Goal: Check status: Check status

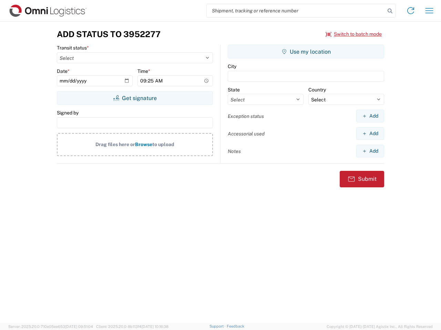
click at [296, 11] on input "search" at bounding box center [296, 10] width 178 height 13
click at [390, 11] on icon at bounding box center [390, 11] width 10 height 10
click at [410, 11] on icon at bounding box center [410, 10] width 11 height 11
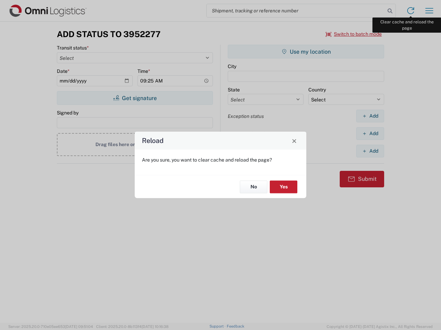
click at [429, 11] on div "Reload Are you sure, you want to clear cache and reload the page? No Yes" at bounding box center [220, 165] width 441 height 330
click at [354, 34] on div "Reload Are you sure, you want to clear cache and reload the page? No Yes" at bounding box center [220, 165] width 441 height 330
click at [135, 98] on div "Reload Are you sure, you want to clear cache and reload the page? No Yes" at bounding box center [220, 165] width 441 height 330
click at [306, 52] on div "Reload Are you sure, you want to clear cache and reload the page? No Yes" at bounding box center [220, 165] width 441 height 330
click at [370, 116] on div "Reload Are you sure, you want to clear cache and reload the page? No Yes" at bounding box center [220, 165] width 441 height 330
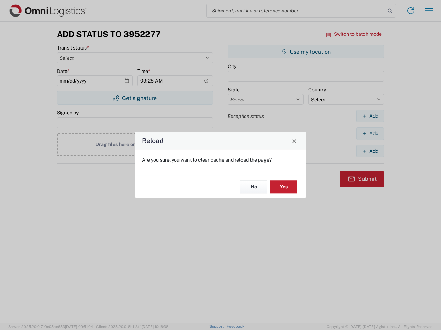
click at [370, 134] on div "Reload Are you sure, you want to clear cache and reload the page? No Yes" at bounding box center [220, 165] width 441 height 330
click at [370, 151] on div "Reload Are you sure, you want to clear cache and reload the page? No Yes" at bounding box center [220, 165] width 441 height 330
